Goal: Use online tool/utility: Utilize a website feature to perform a specific function

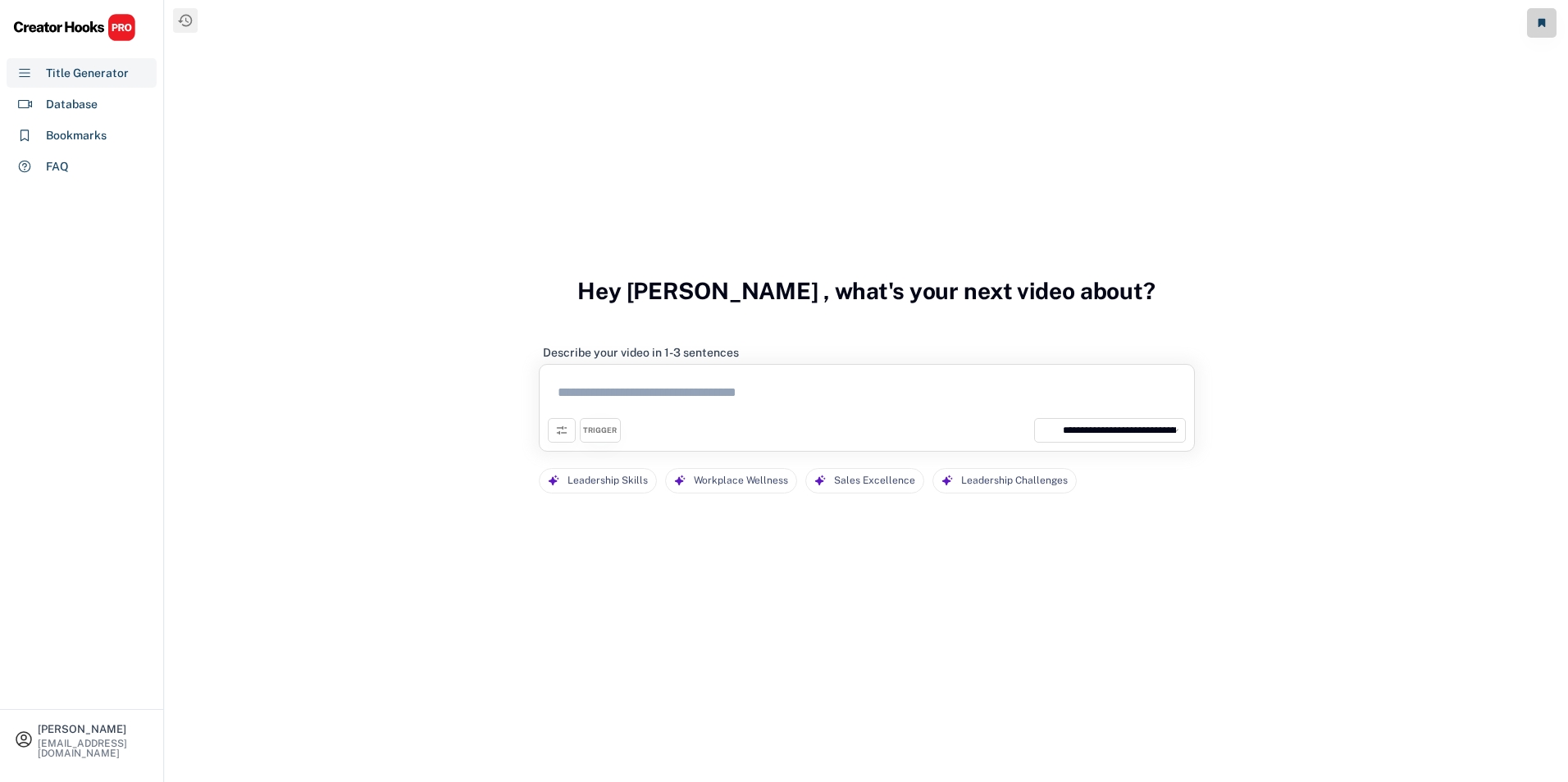
select select "**********"
click at [62, 73] on div "Title Generator" at bounding box center [87, 73] width 83 height 17
click at [626, 403] on textarea at bounding box center [866, 395] width 638 height 45
click at [67, 78] on div "Title Generator" at bounding box center [87, 73] width 83 height 17
click at [68, 105] on div "Database" at bounding box center [72, 105] width 52 height 17
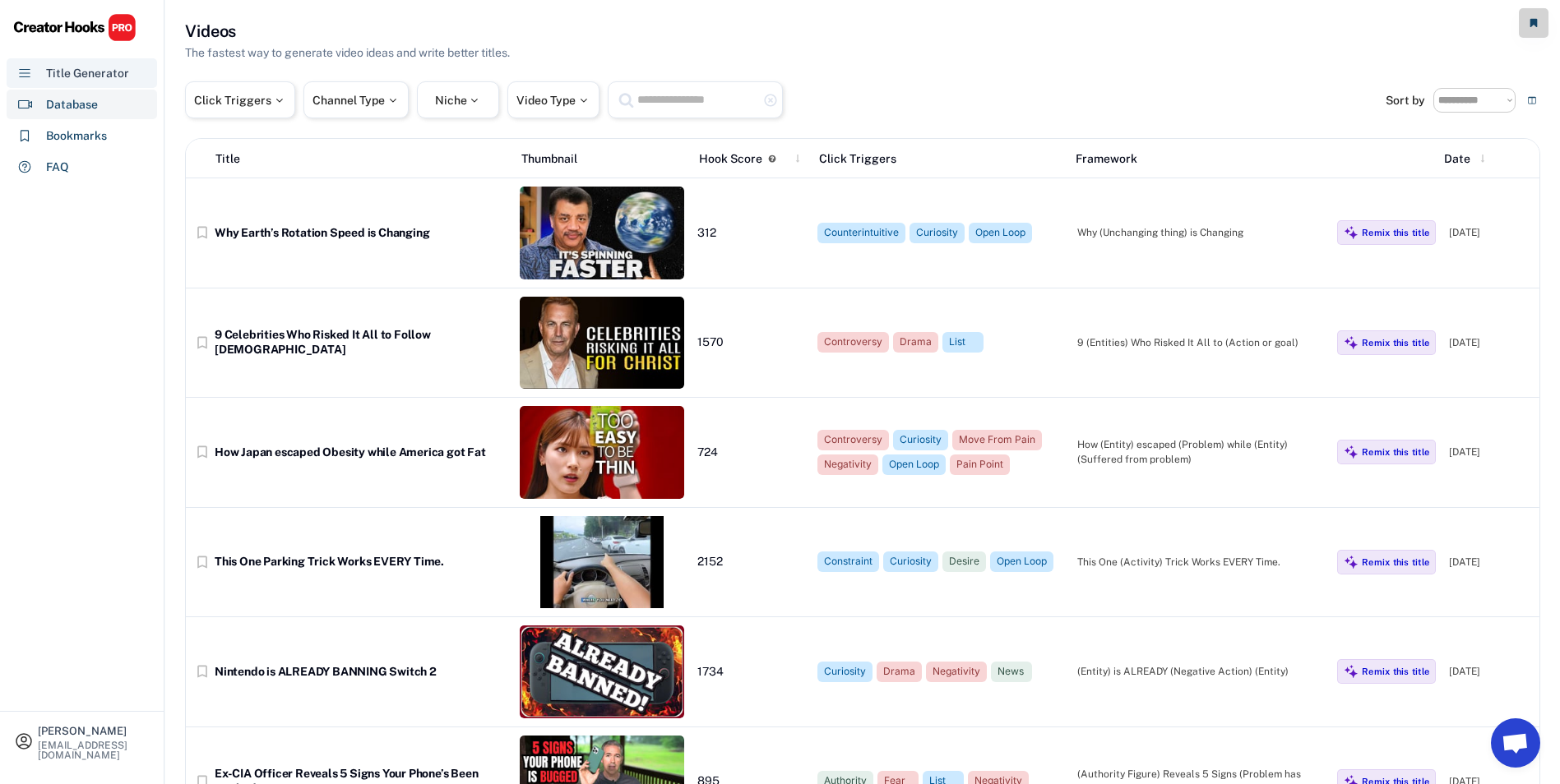
click at [76, 66] on div "Title Generator" at bounding box center [87, 73] width 83 height 17
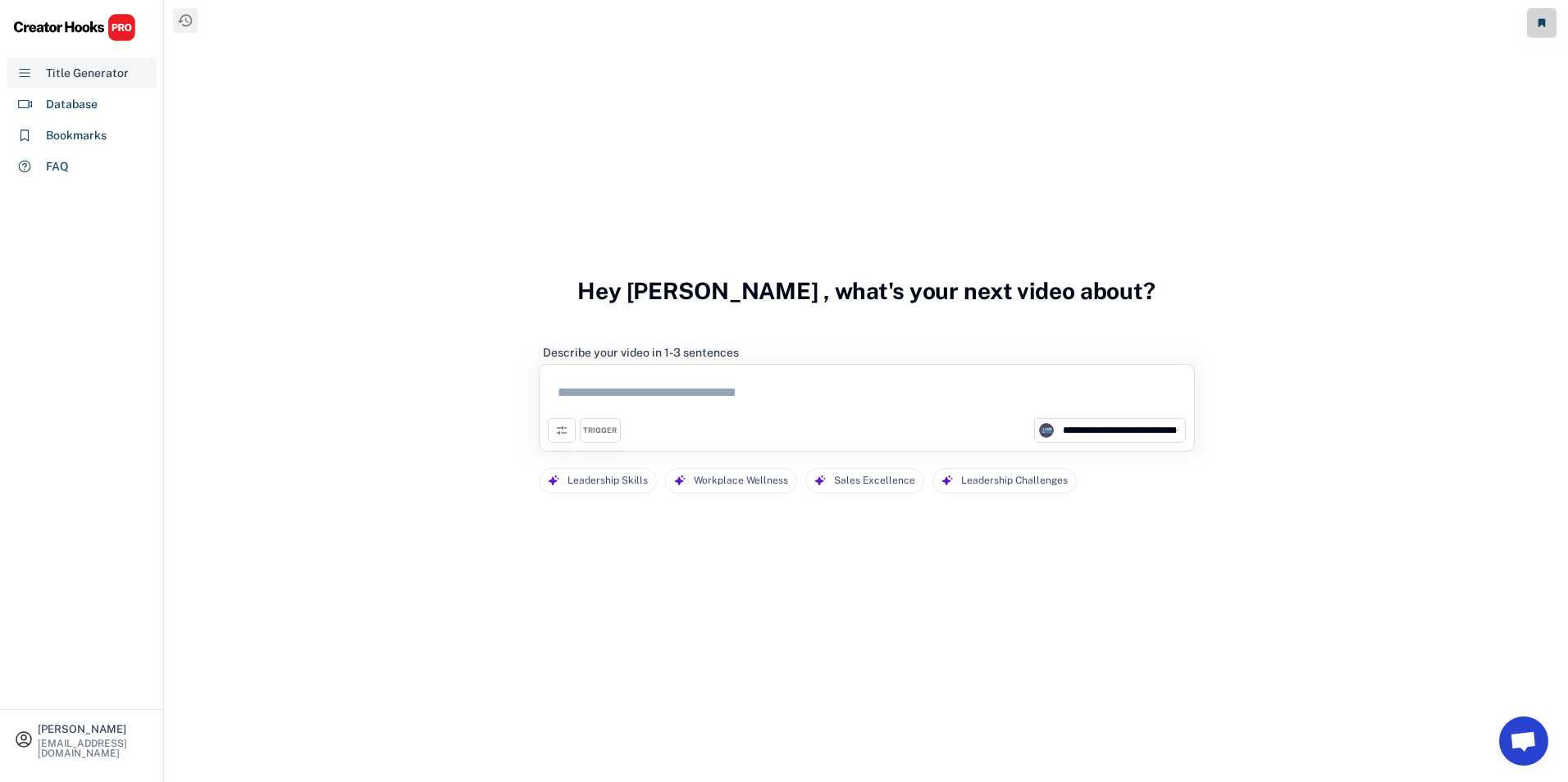
click at [67, 69] on div "Title Generator" at bounding box center [87, 73] width 83 height 17
click at [591, 389] on textarea at bounding box center [866, 395] width 638 height 45
type textarea "*"
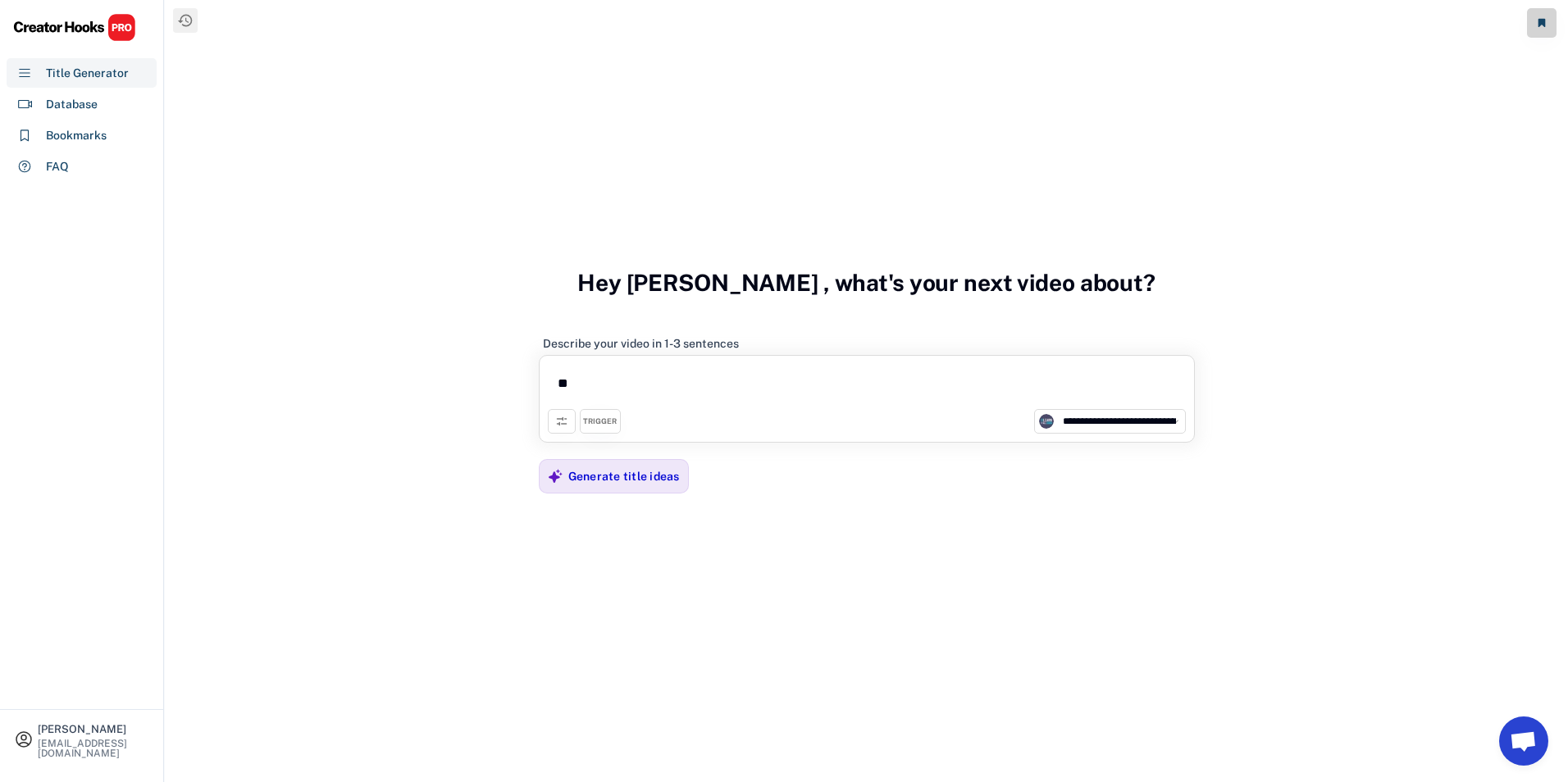
type textarea "*"
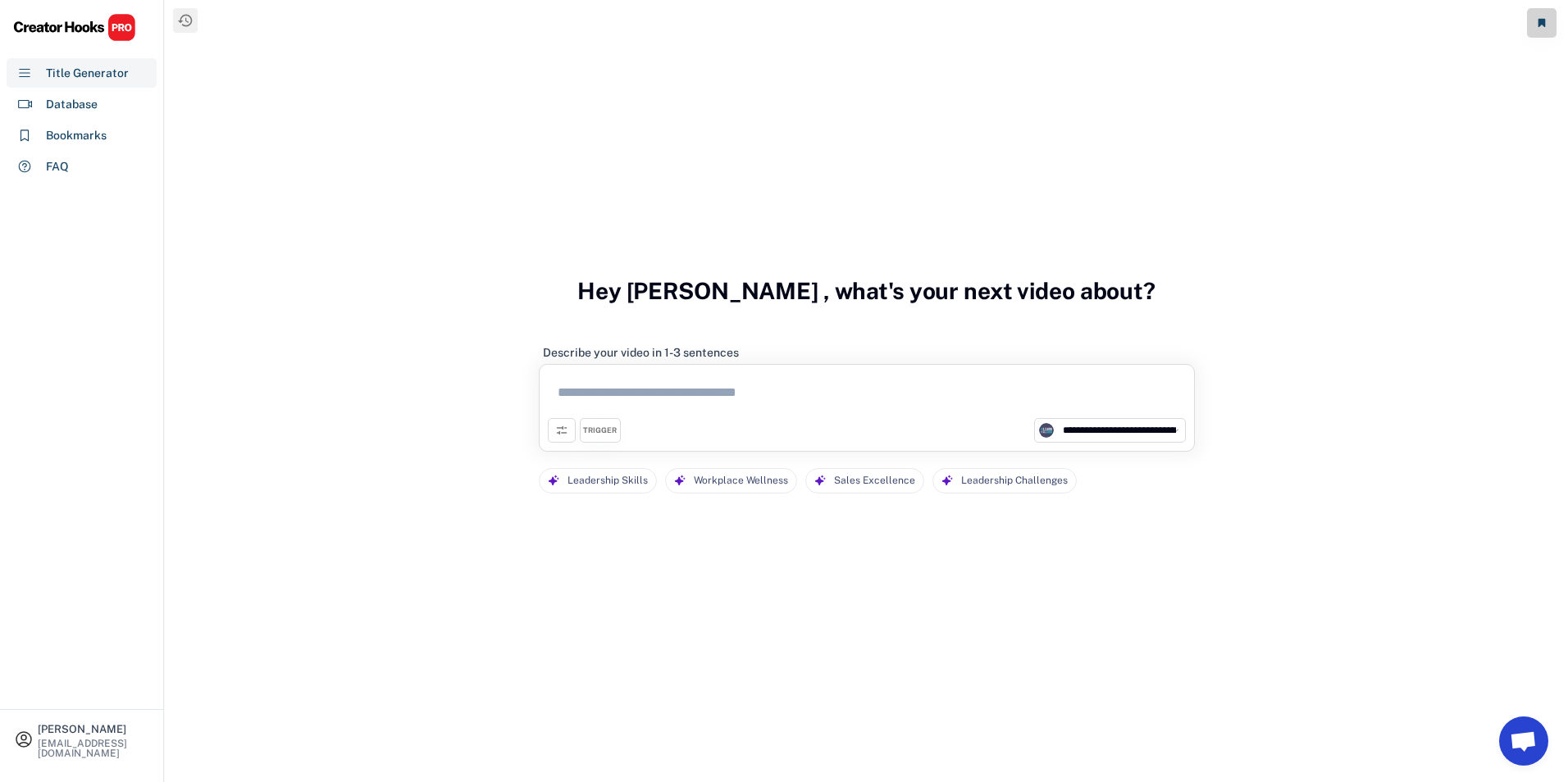
click at [588, 403] on textarea at bounding box center [866, 395] width 638 height 45
paste textarea "**********"
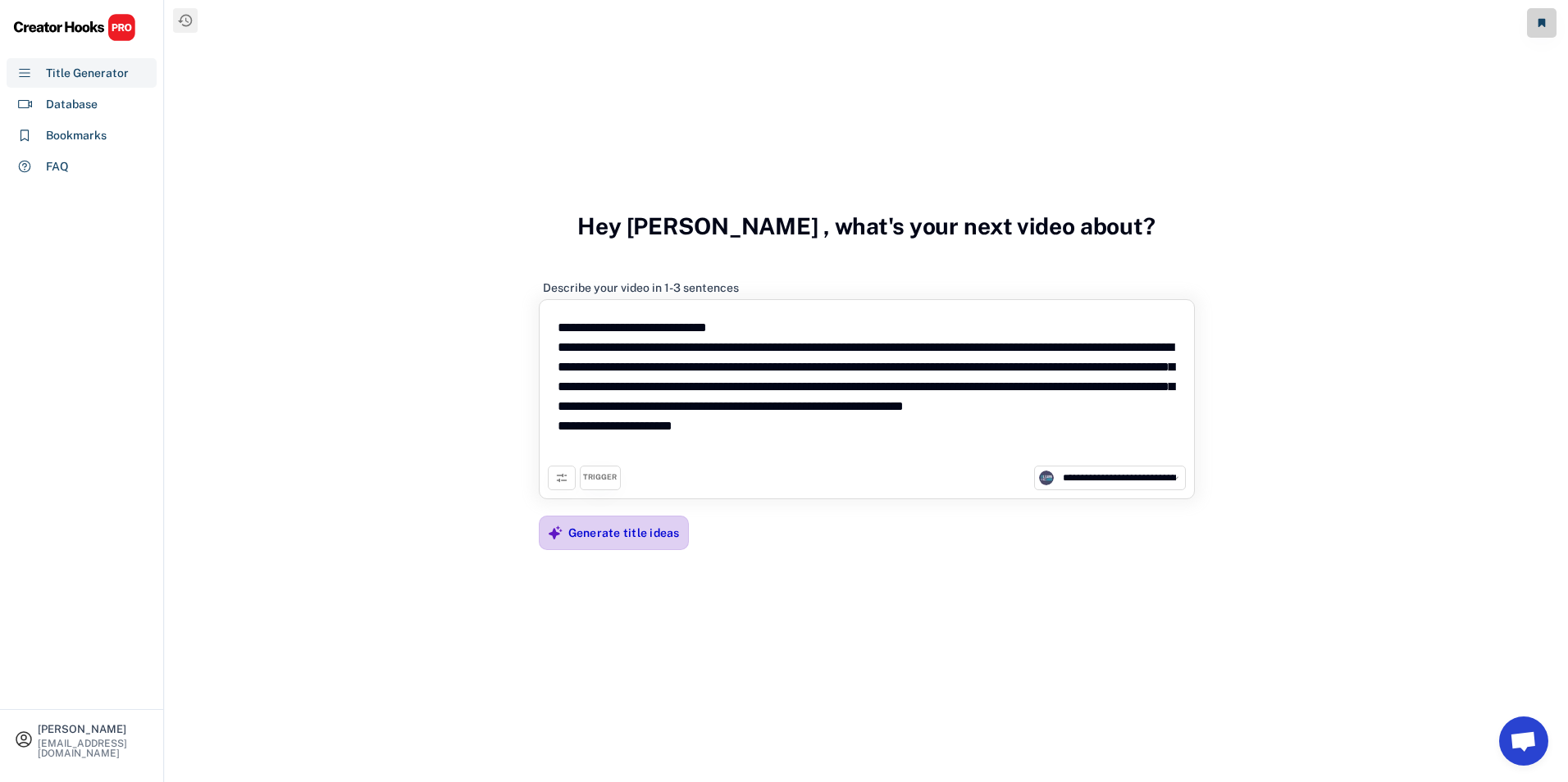
type textarea "**********"
click at [630, 527] on div "Generate title ideas" at bounding box center [623, 533] width 111 height 15
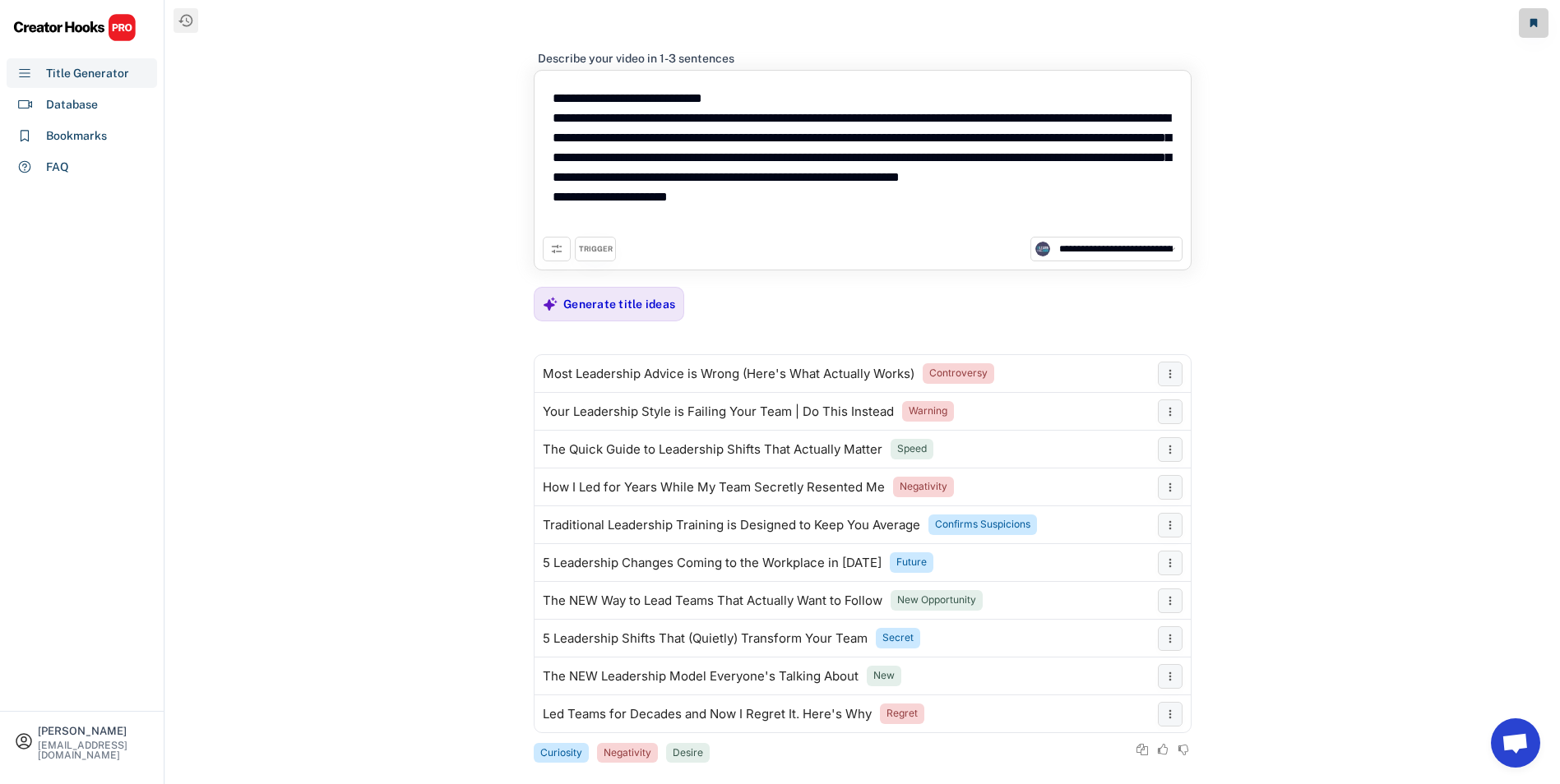
scroll to position [21, 0]
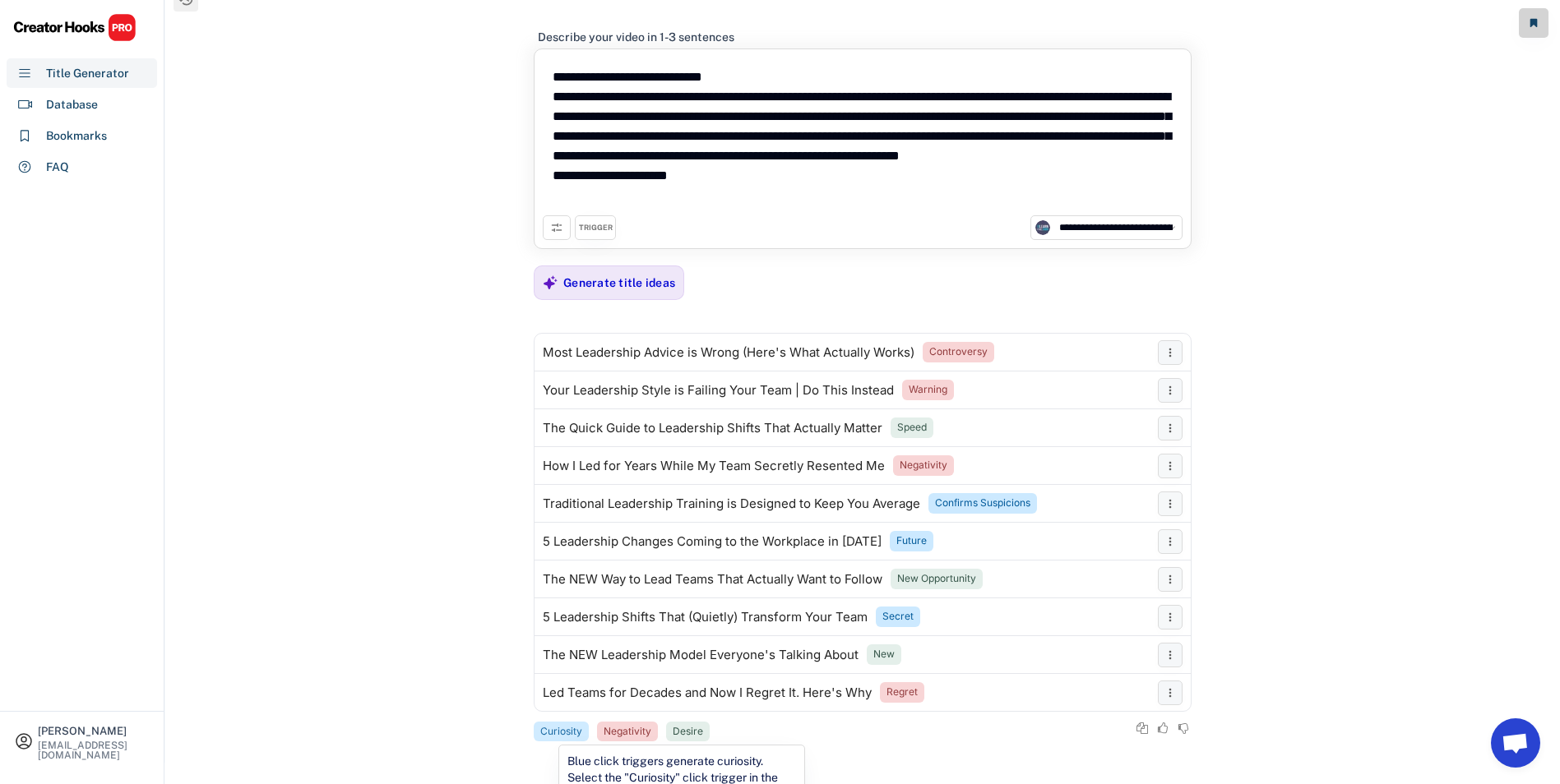
click at [550, 729] on div "Curiosity" at bounding box center [560, 732] width 42 height 14
click at [677, 731] on div "Desire" at bounding box center [688, 732] width 31 height 14
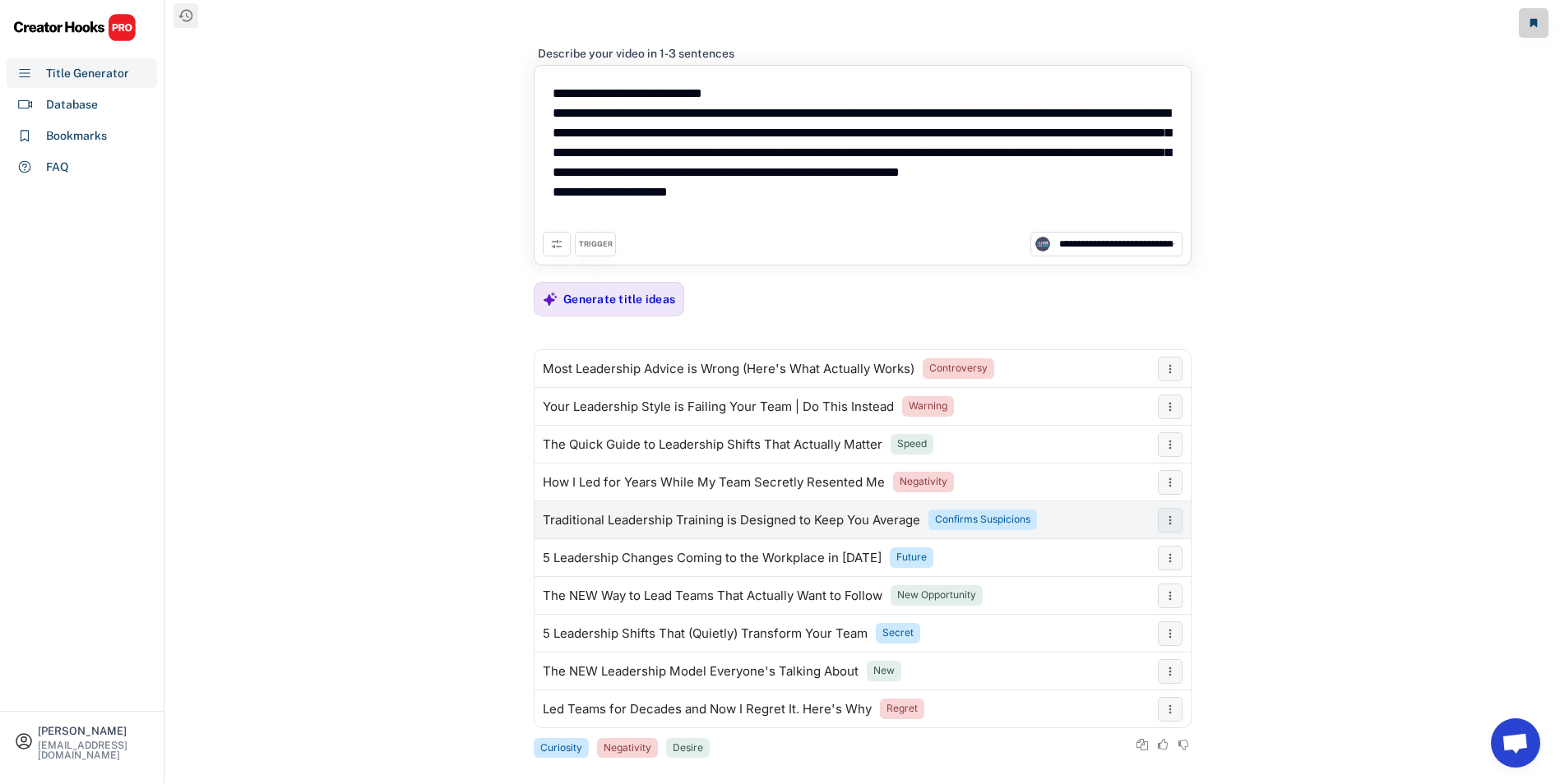
scroll to position [0, 0]
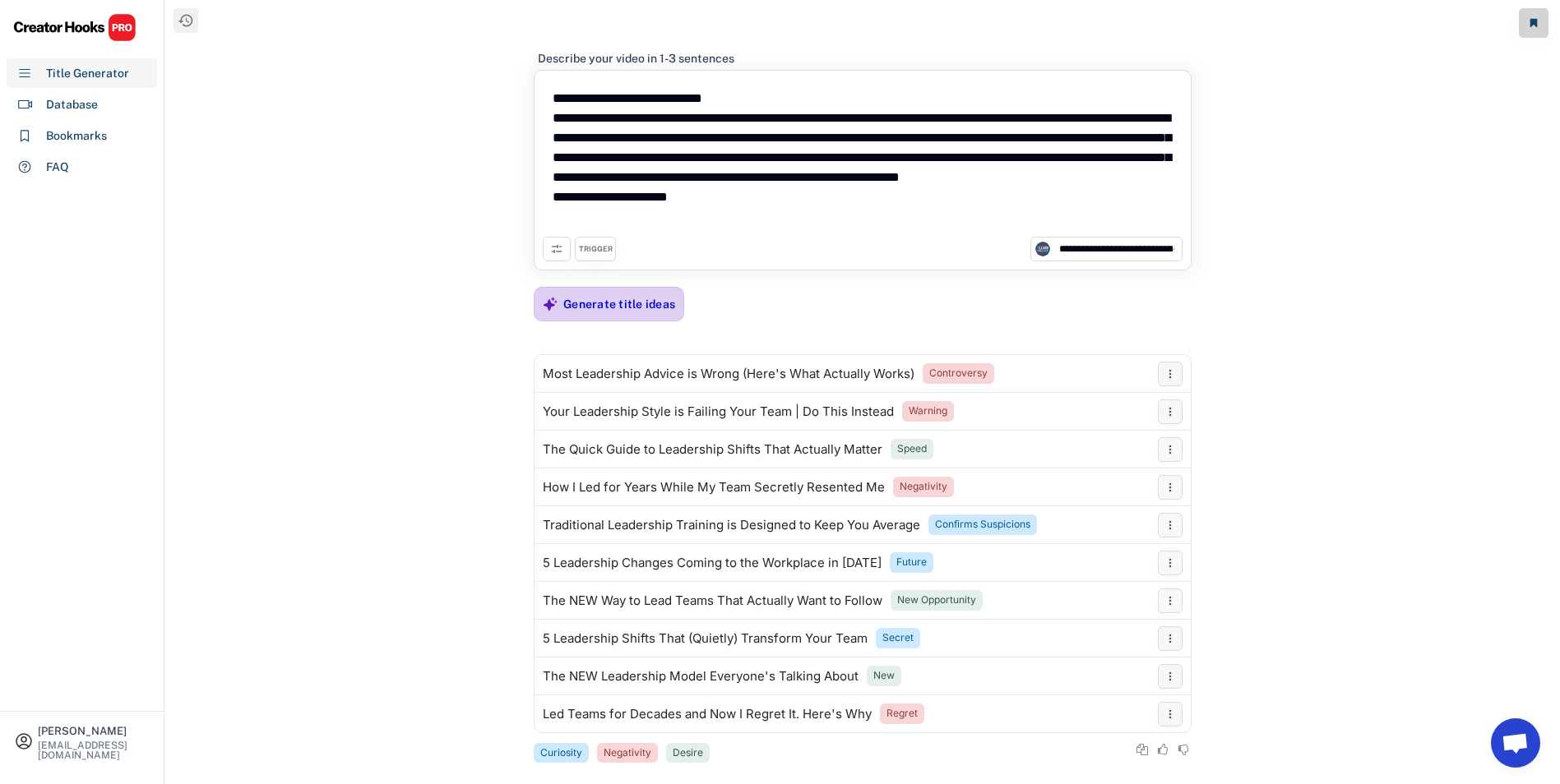
click at [601, 302] on div "Generate title ideas" at bounding box center [618, 305] width 111 height 15
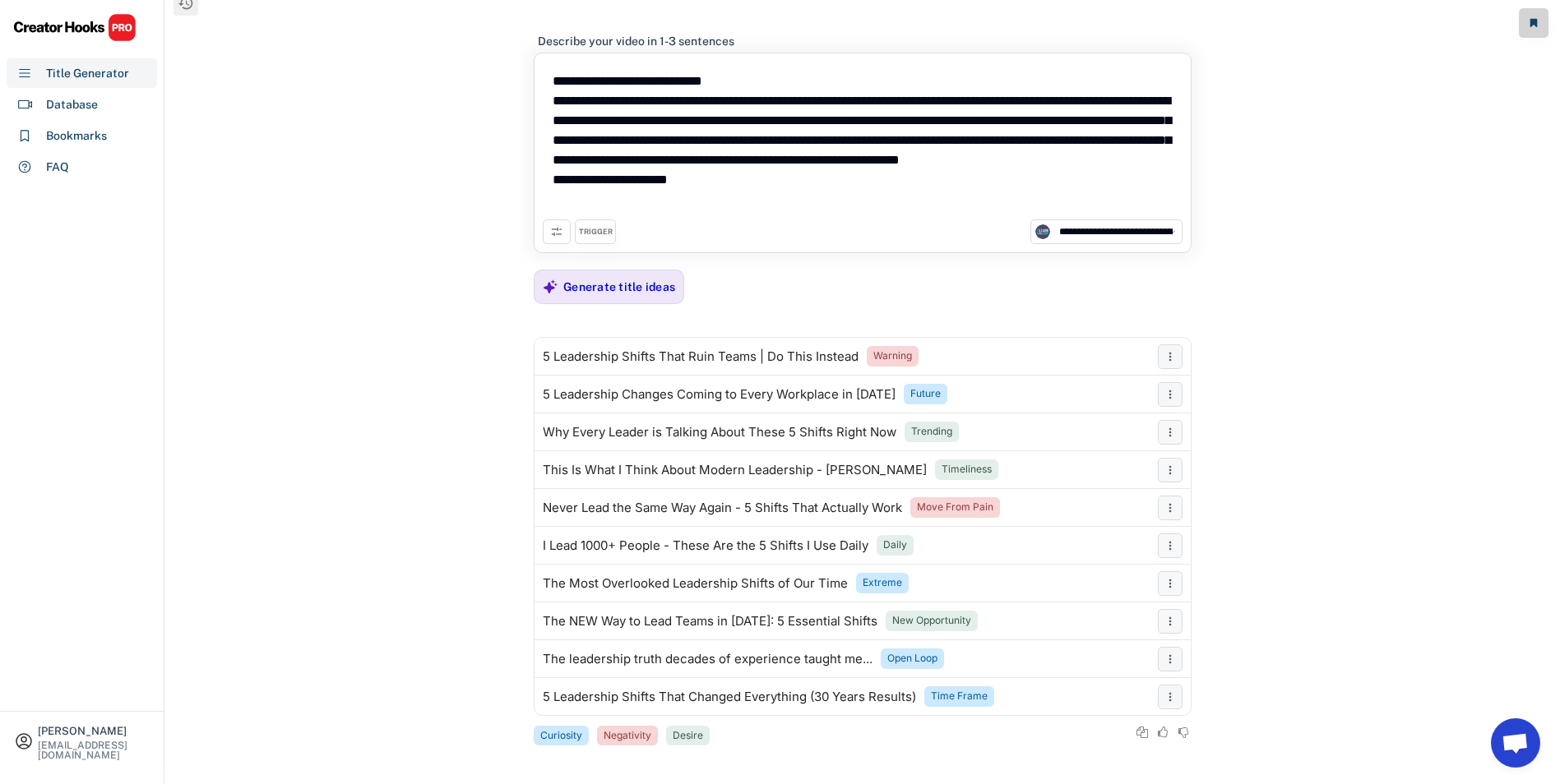
scroll to position [21, 0]
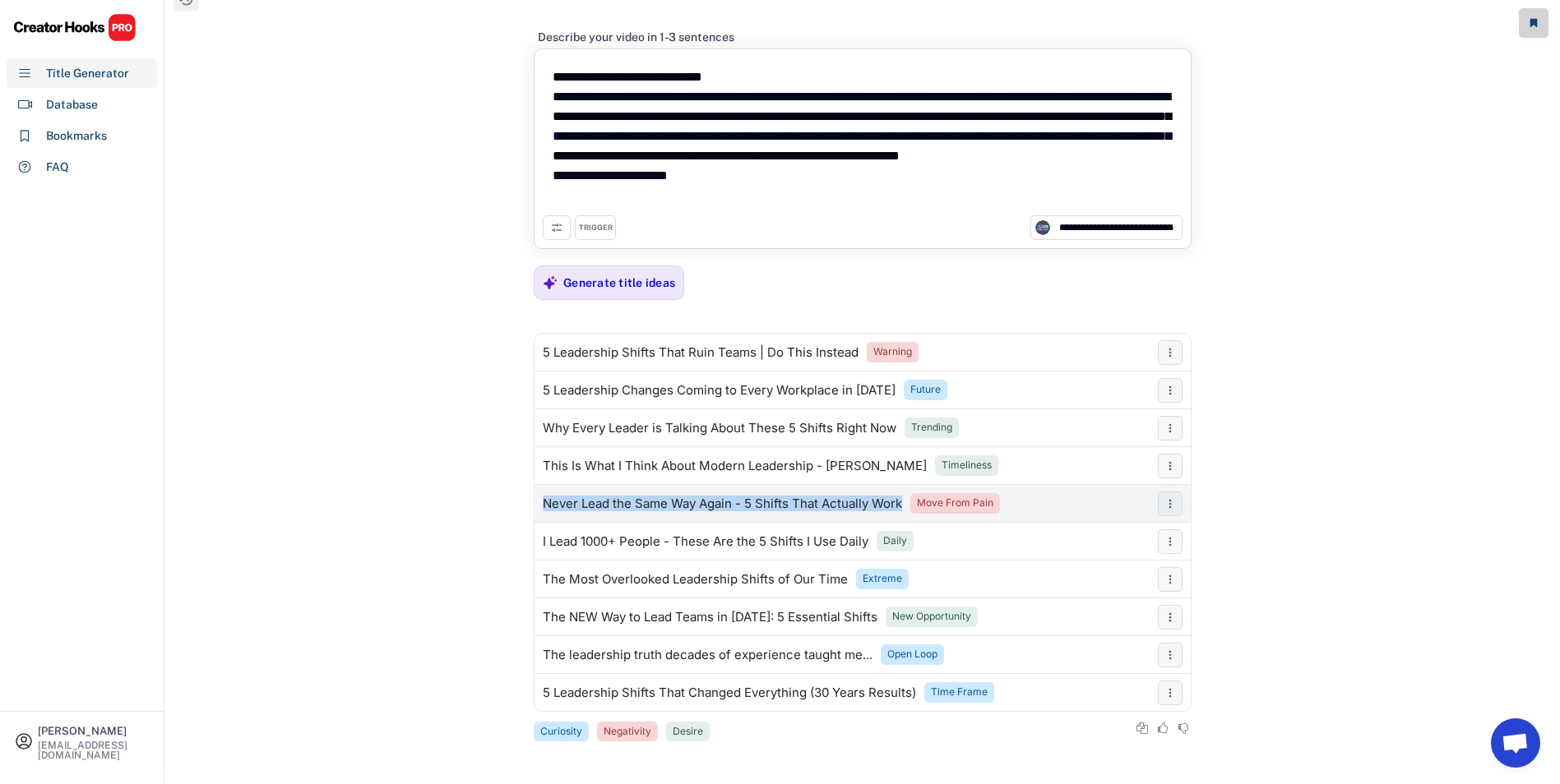
drag, startPoint x: 535, startPoint y: 508, endPoint x: 902, endPoint y: 509, distance: 367.0
click at [902, 509] on div "Never Lead the Same Way Again - 5 Shifts That Actually Work Move From Pain" at bounding box center [841, 504] width 615 height 33
copy div "Never Lead the Same Way Again - 5 Shifts That Actually Work"
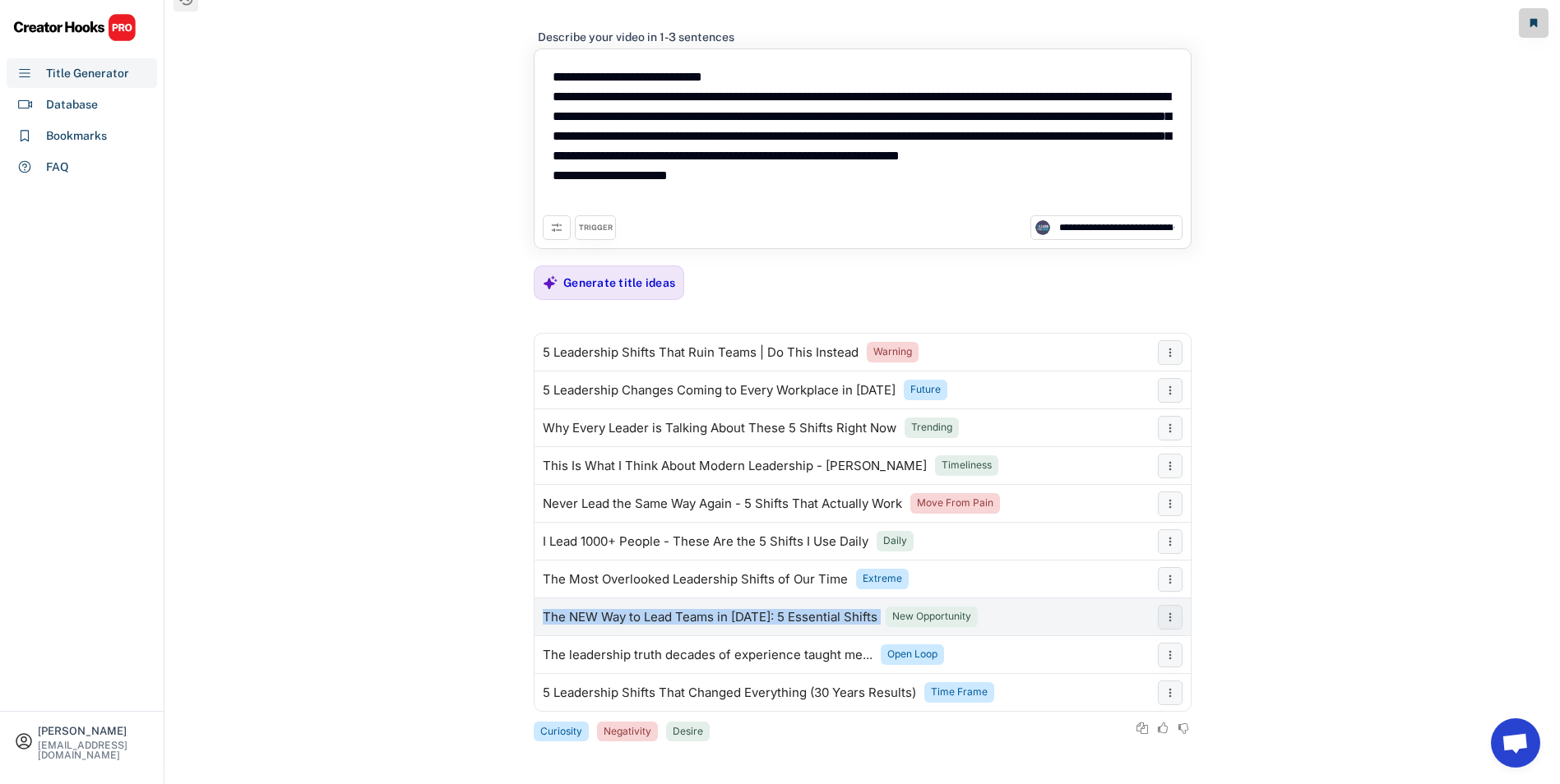
drag, startPoint x: 541, startPoint y: 616, endPoint x: 874, endPoint y: 621, distance: 333.0
click at [874, 621] on div "The NEW Way to Lead Teams in [DATE]: 5 Essential Shifts New Opportunity" at bounding box center [841, 617] width 615 height 33
copy div "The NEW Way to Lead Teams in [DATE]: 5 Essential Shifts"
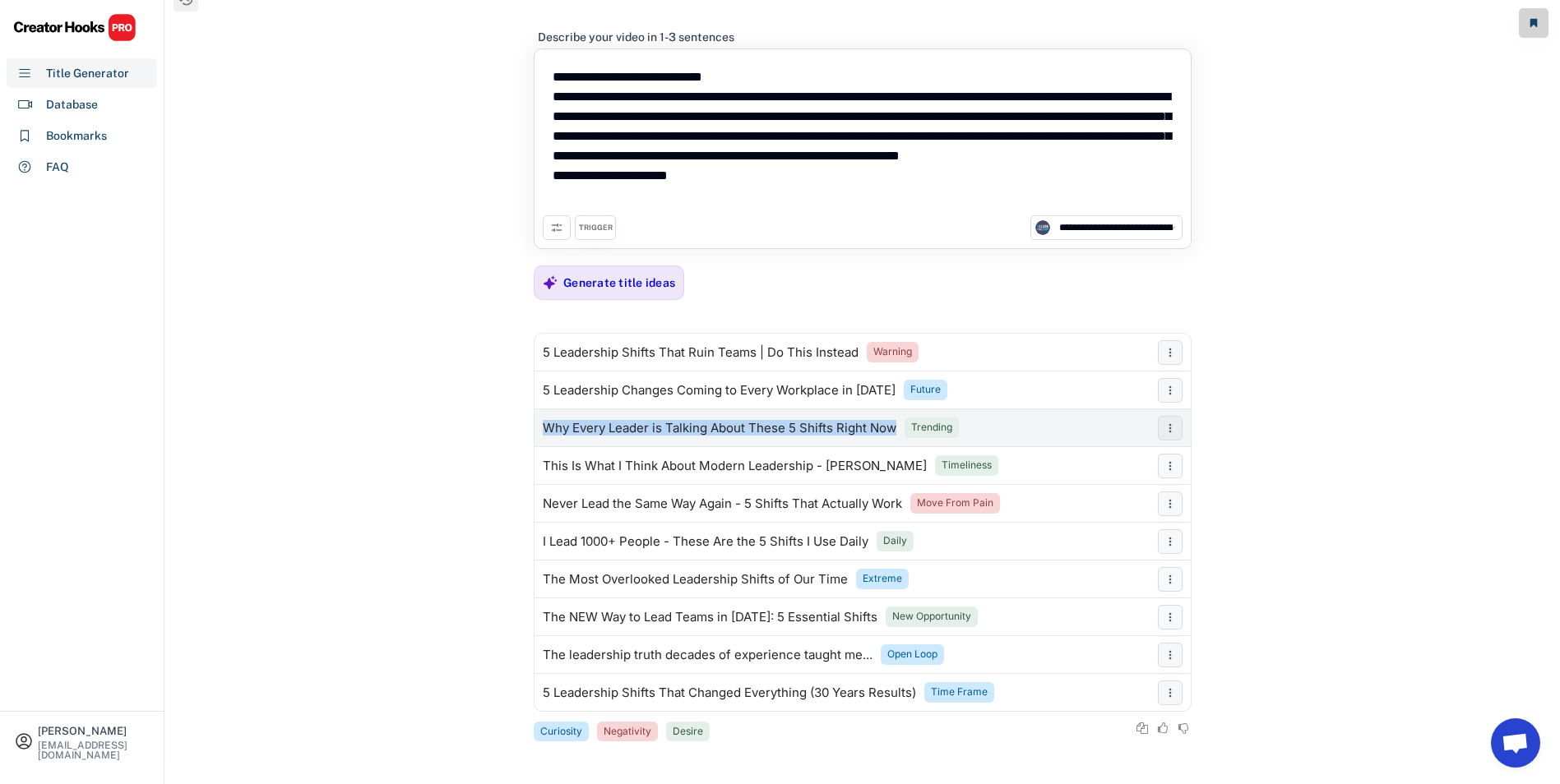
drag, startPoint x: 541, startPoint y: 433, endPoint x: 893, endPoint y: 432, distance: 352.0
click at [893, 432] on div "Why Every Leader is Talking About These 5 Shifts Right Now Trending" at bounding box center [841, 428] width 615 height 33
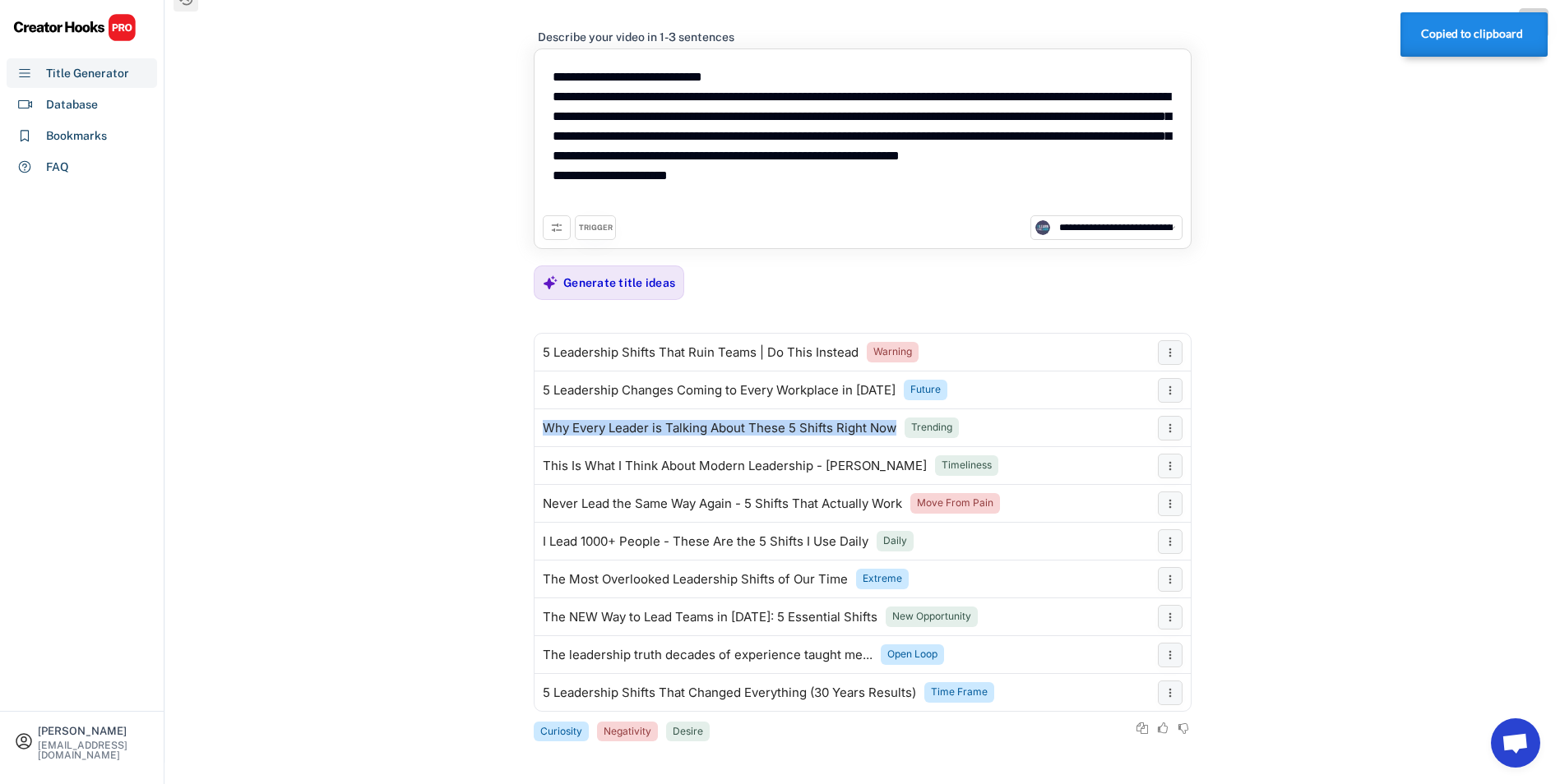
copy div "Why Every Leader is Talking About These 5 Shifts Right Now"
click at [593, 283] on div "Generate title ideas" at bounding box center [618, 283] width 111 height 15
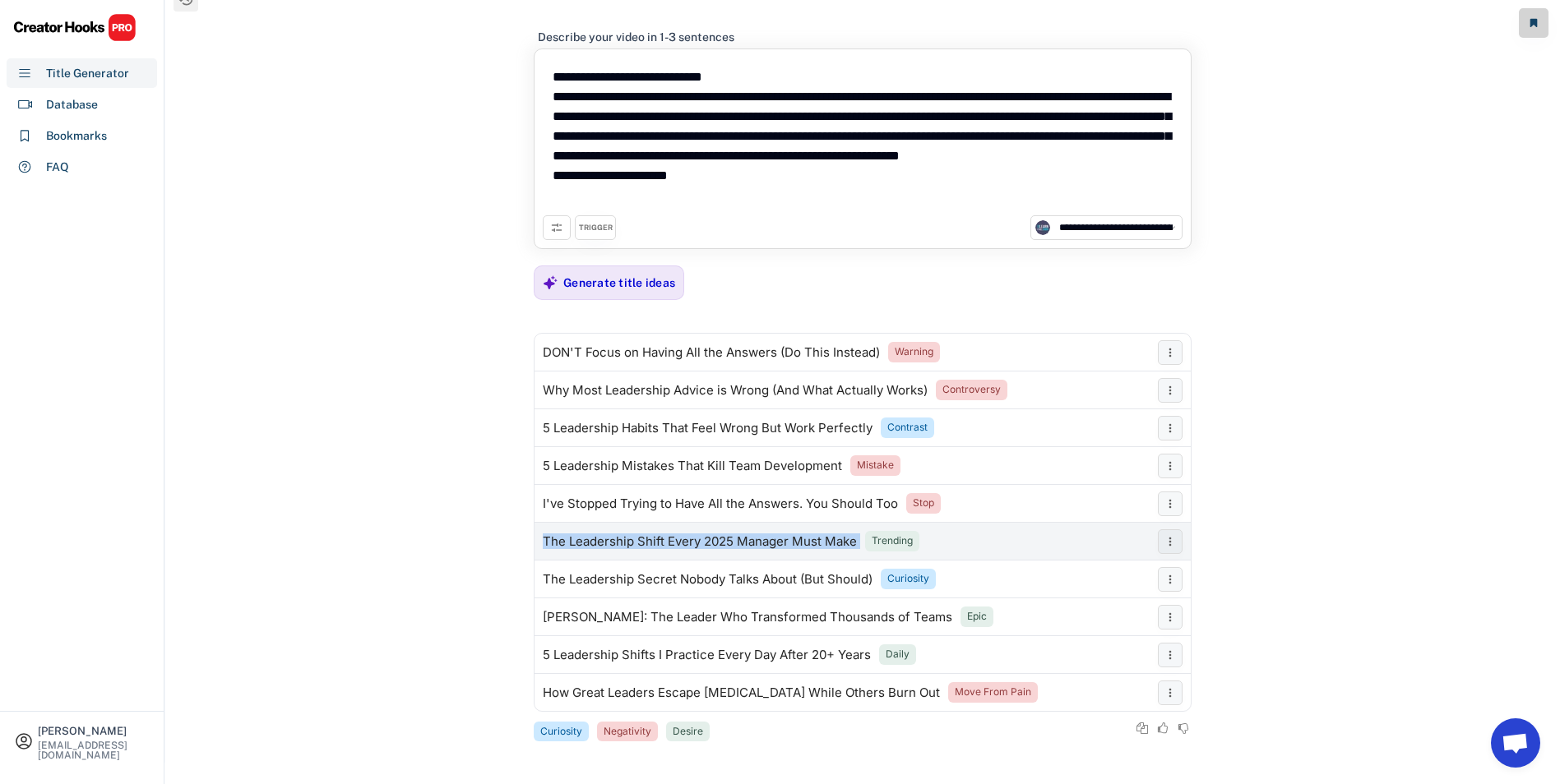
drag, startPoint x: 544, startPoint y: 544, endPoint x: 857, endPoint y: 555, distance: 313.2
click at [857, 555] on div "The Leadership Shift Every 2025 Manager Must Make Trending" at bounding box center [841, 542] width 615 height 33
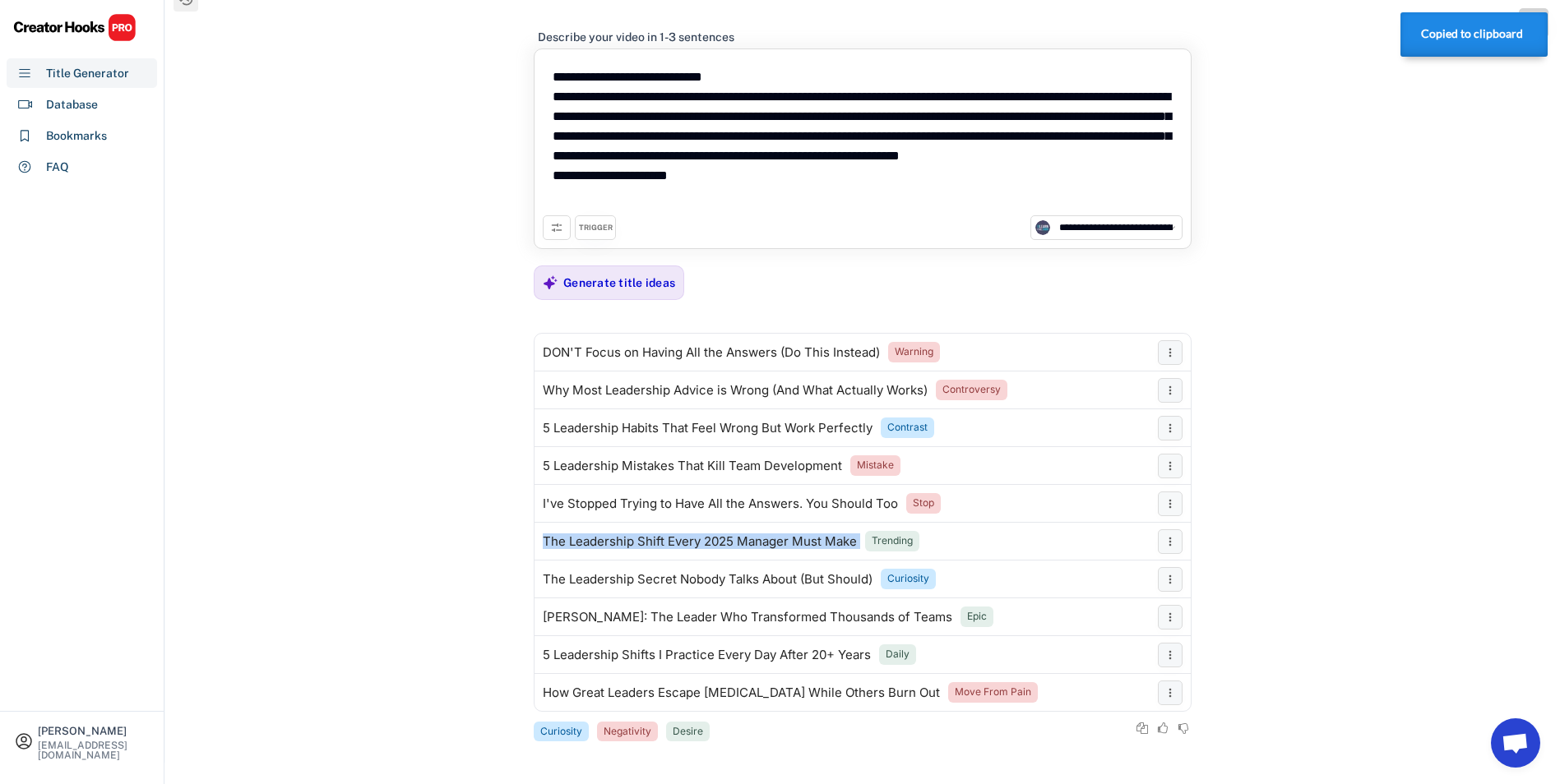
copy div "The Leadership Shift Every 2025 Manager Must Make"
click at [591, 281] on div "Generate title ideas" at bounding box center [618, 283] width 111 height 15
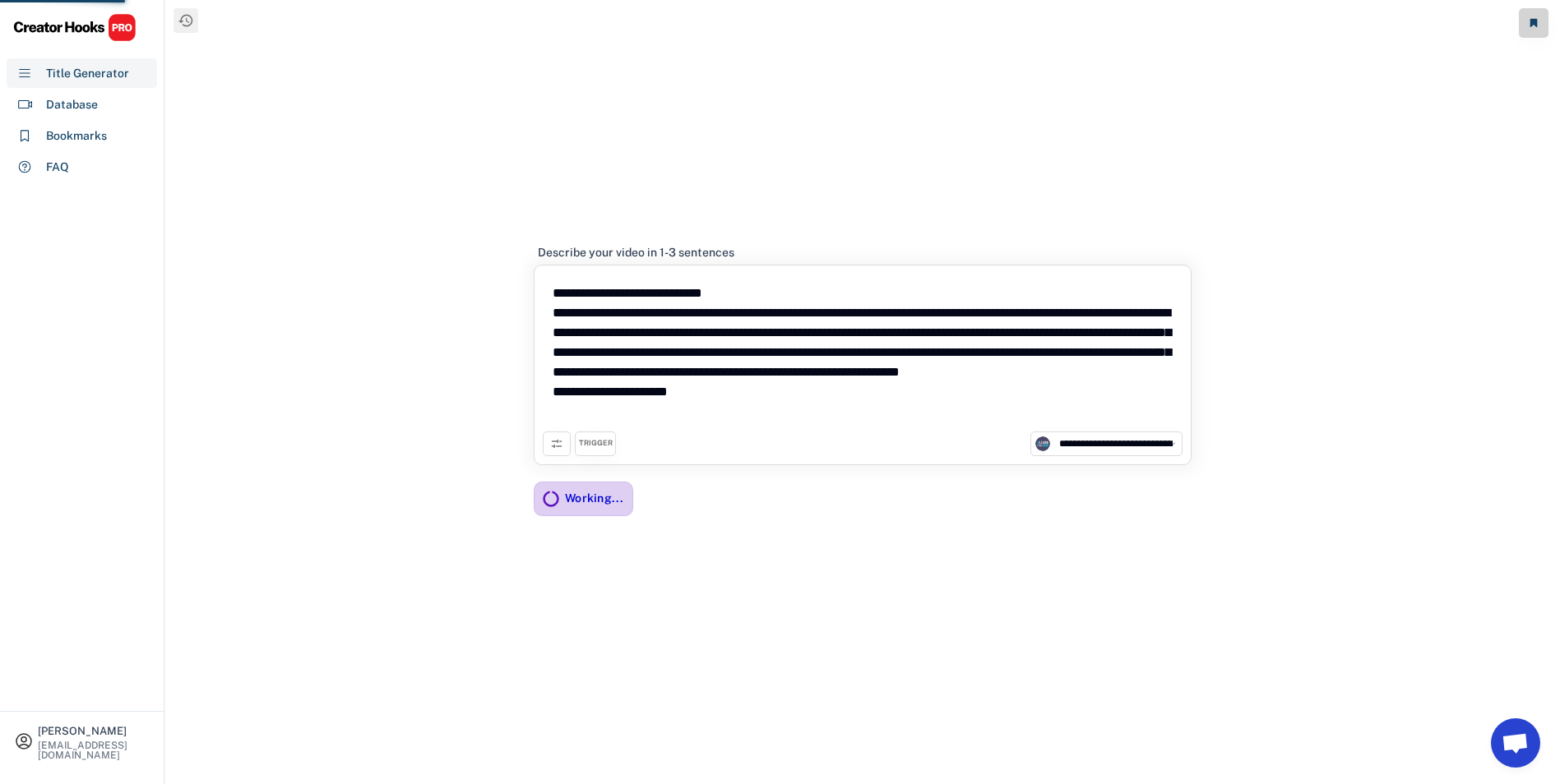
scroll to position [0, 0]
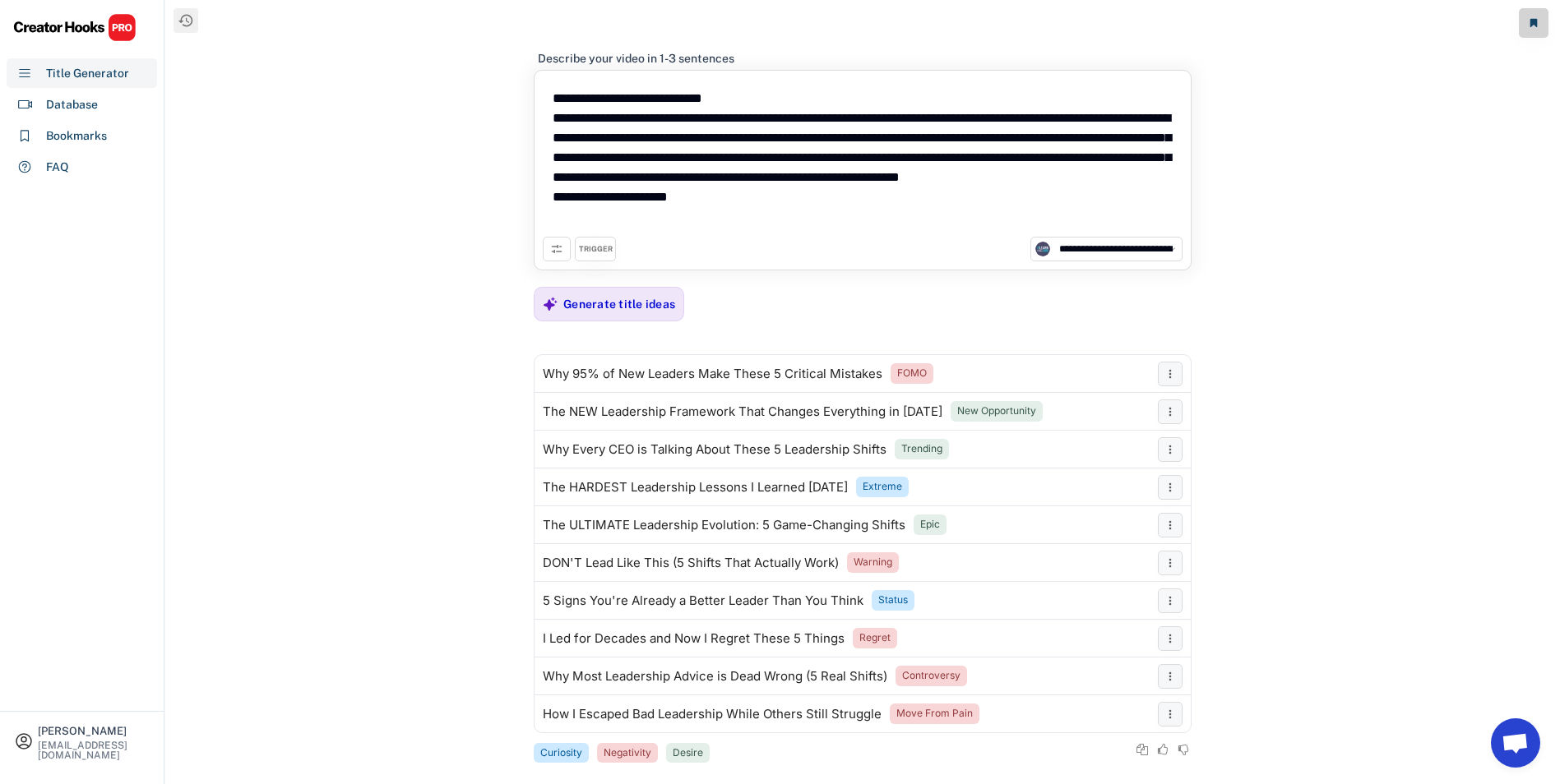
drag, startPoint x: 713, startPoint y: 214, endPoint x: 528, endPoint y: 24, distance: 265.2
click at [528, 24] on div "**********" at bounding box center [862, 392] width 1394 height 784
click at [77, 73] on div "Title Generator" at bounding box center [87, 73] width 83 height 17
click at [67, 77] on div "Title Generator" at bounding box center [87, 73] width 83 height 17
click at [412, 392] on div "**********" at bounding box center [862, 392] width 1394 height 784
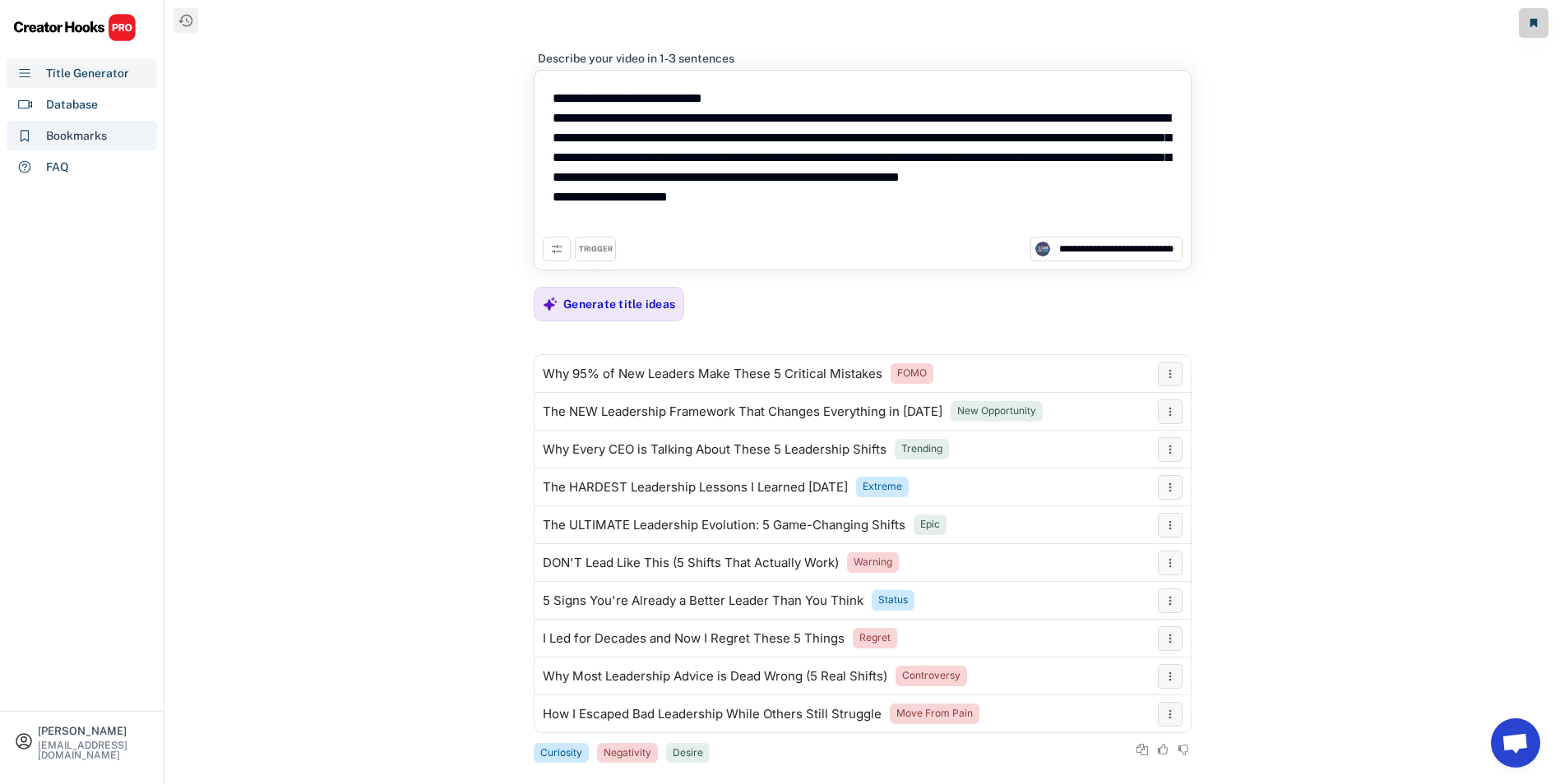
click at [64, 135] on div "Bookmarks" at bounding box center [77, 135] width 61 height 17
select select "******"
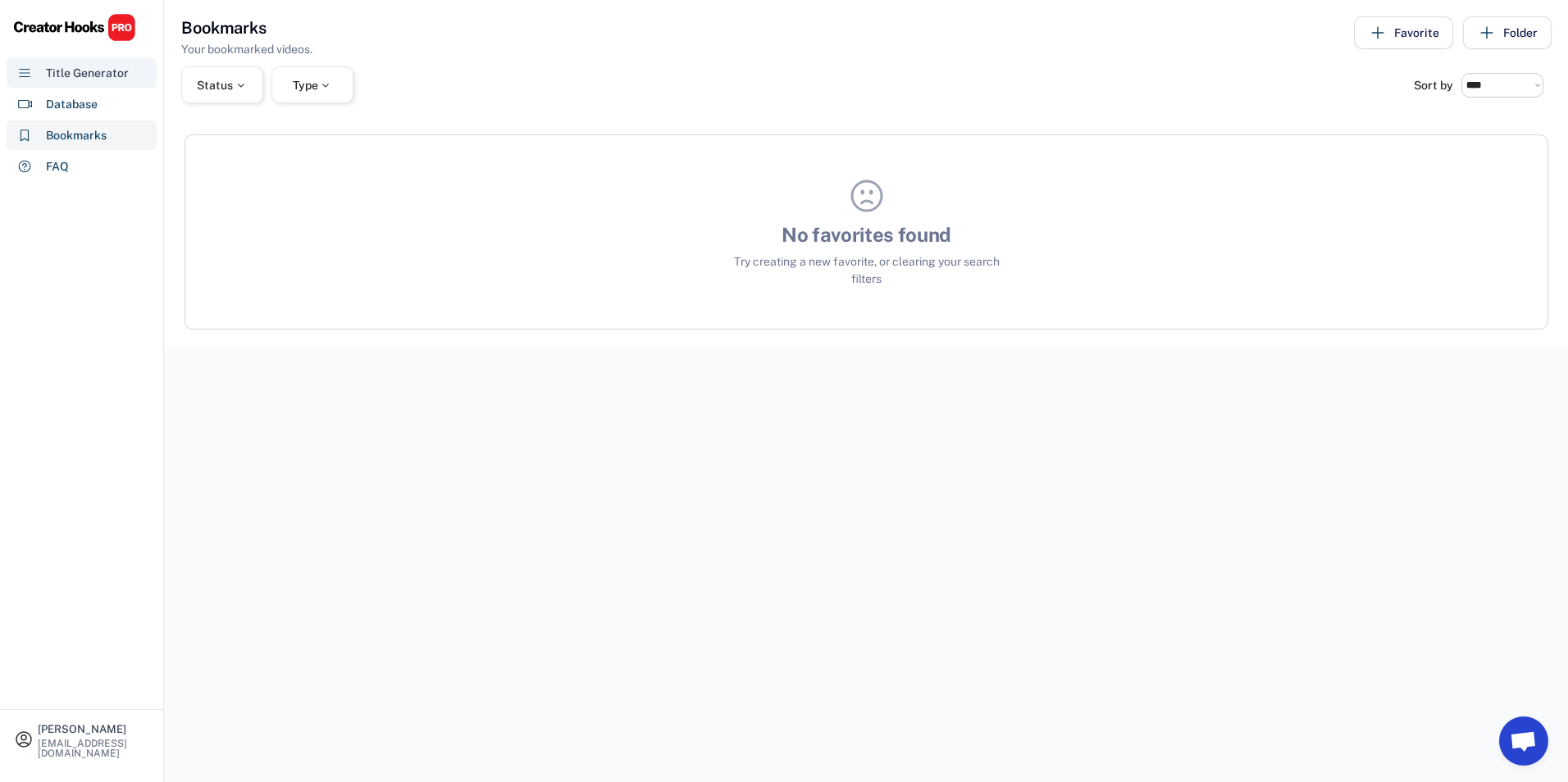
click at [59, 72] on div "Title Generator" at bounding box center [87, 73] width 83 height 17
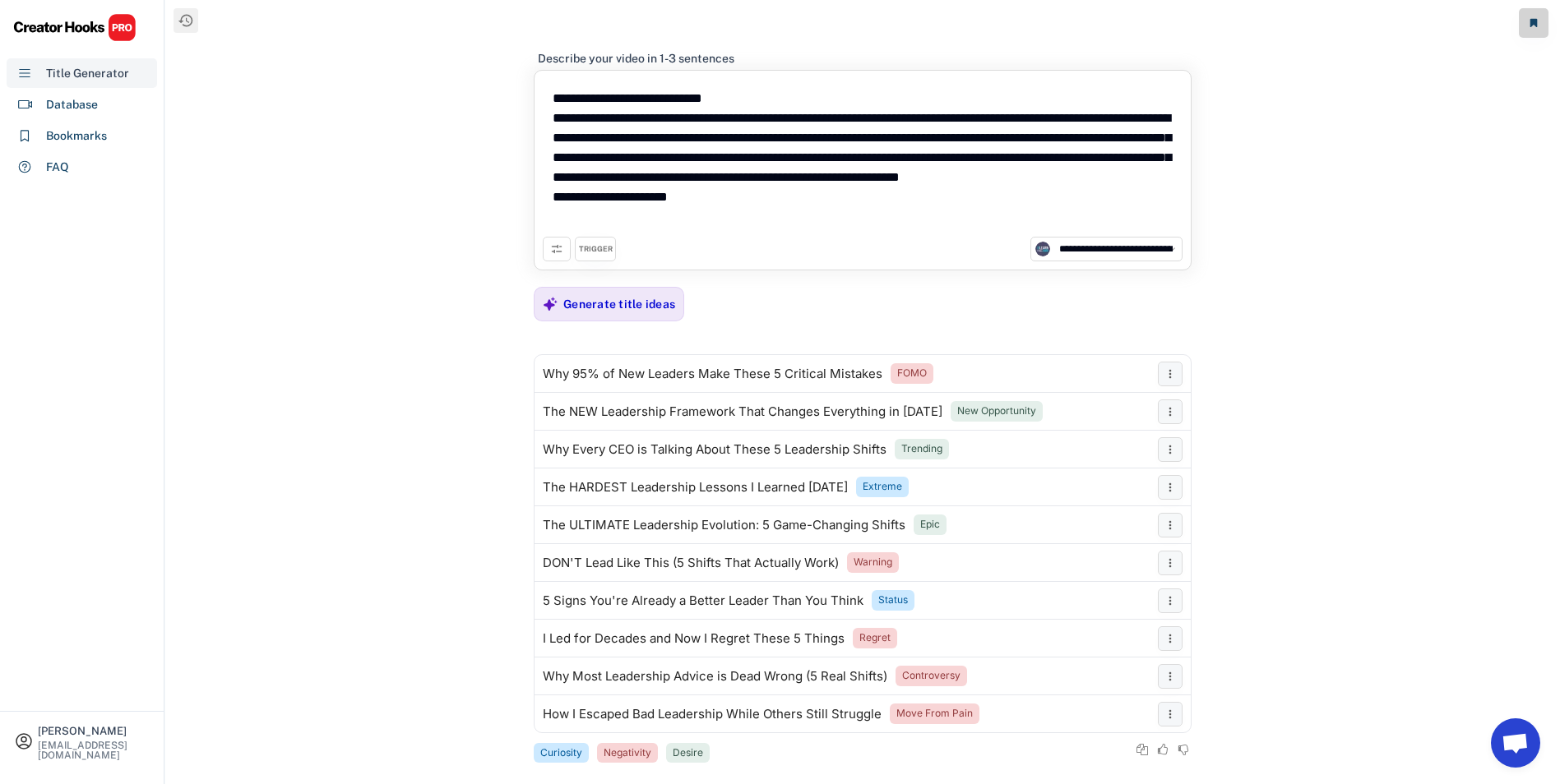
click at [59, 73] on div "Title Generator" at bounding box center [87, 73] width 83 height 17
